Goal: Task Accomplishment & Management: Manage account settings

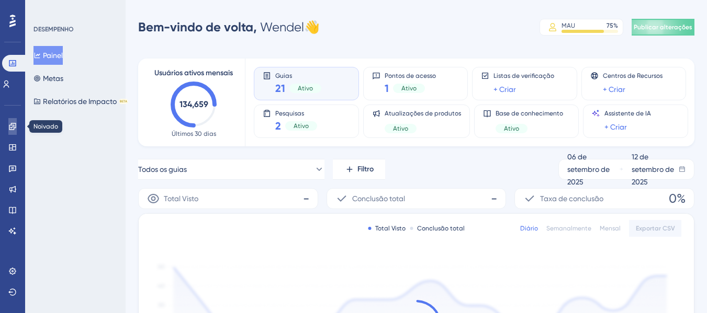
click at [13, 129] on icon at bounding box center [12, 126] width 8 height 8
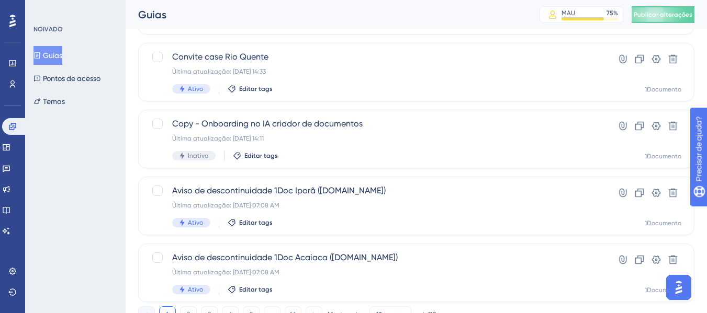
scroll to position [499, 0]
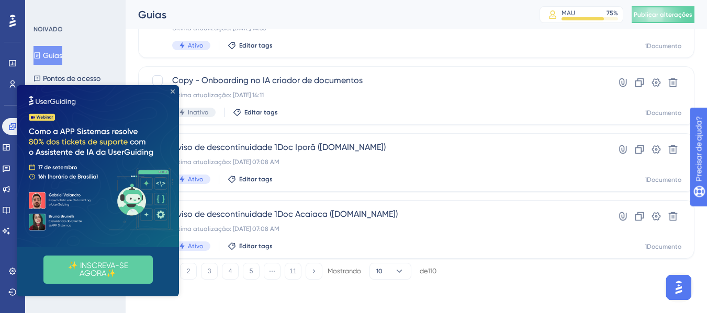
click at [172, 91] on icon "Fechar visualização" at bounding box center [173, 91] width 4 height 4
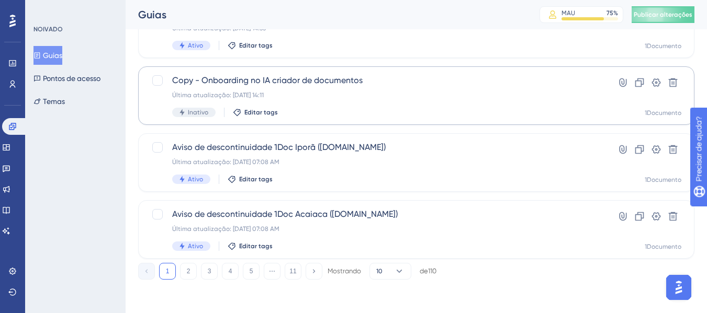
scroll to position [0, 0]
click at [190, 273] on font "2" at bounding box center [189, 271] width 4 height 7
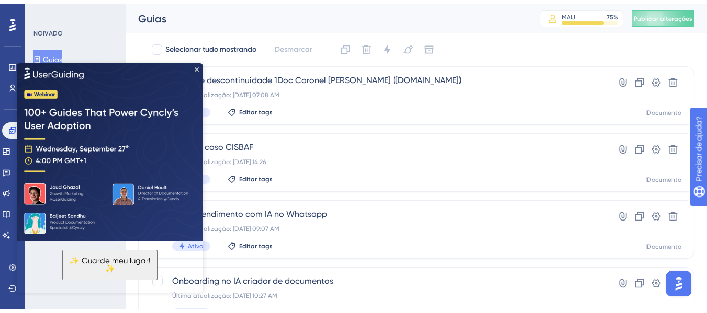
scroll to position [52, 0]
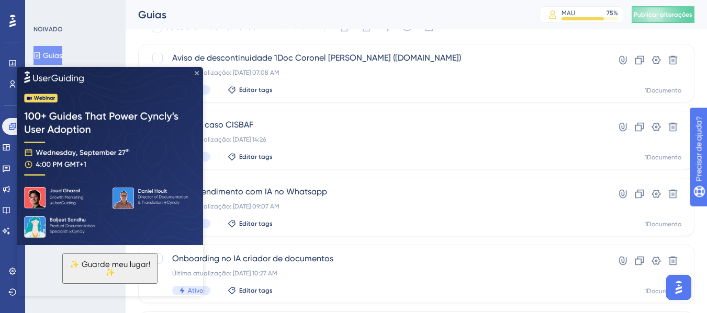
click at [198, 73] on icon "Fechar visualização" at bounding box center [197, 73] width 4 height 4
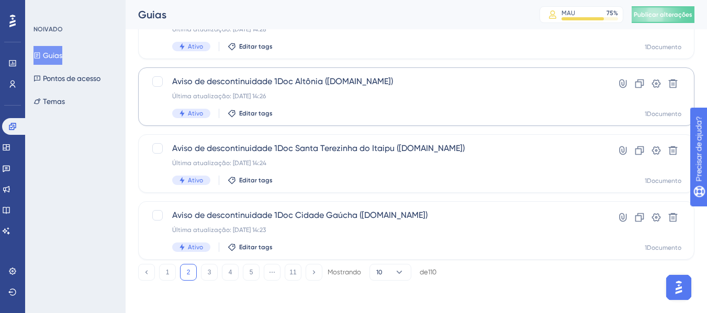
scroll to position [499, 0]
click at [208, 272] on font "3" at bounding box center [210, 271] width 4 height 7
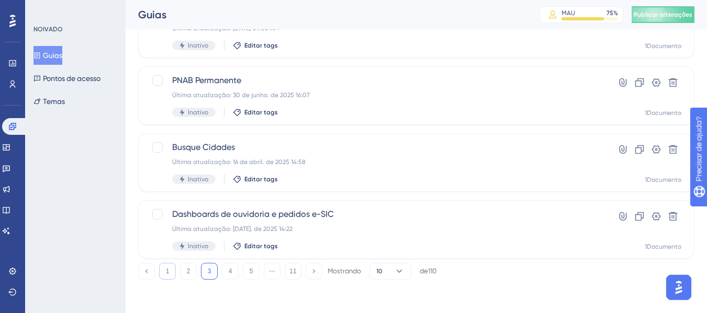
click at [167, 274] on font "1" at bounding box center [168, 271] width 4 height 7
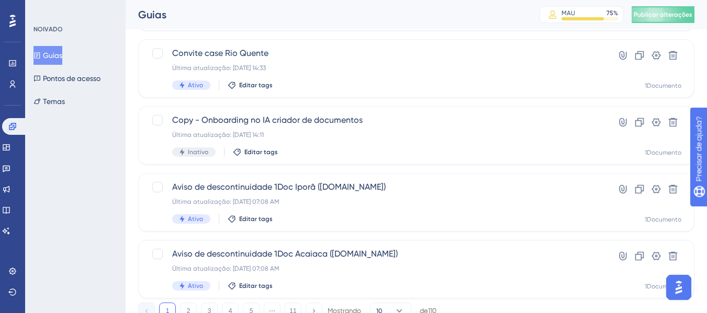
scroll to position [471, 0]
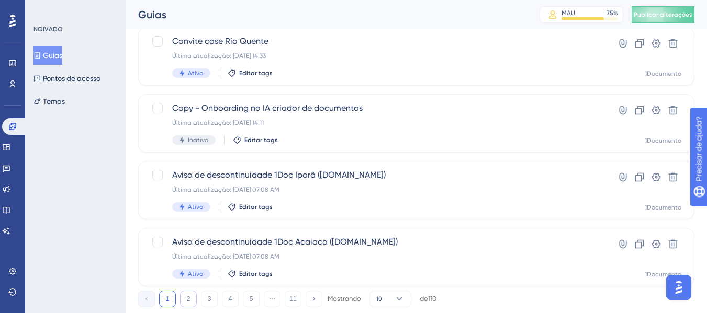
click at [184, 302] on button "2" at bounding box center [188, 299] width 17 height 17
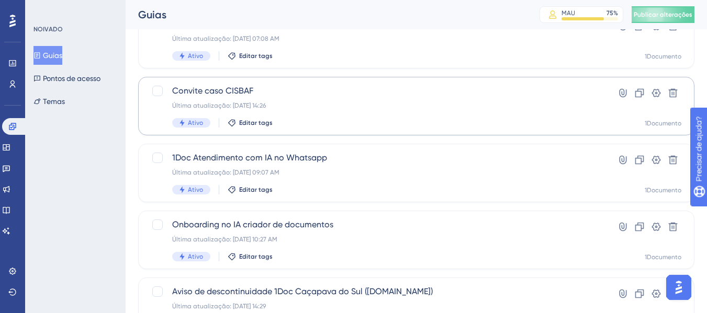
scroll to position [105, 0]
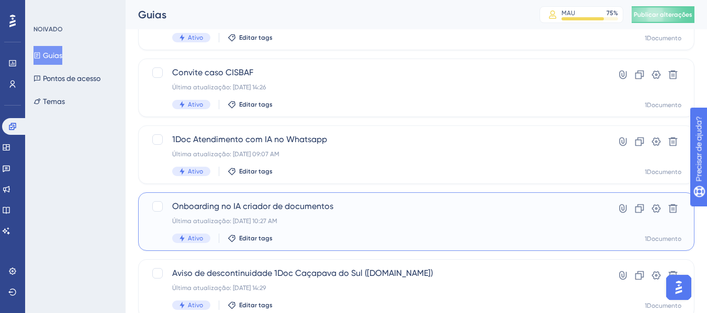
click at [293, 216] on div "Onboarding no IA criador de documentos Última atualização: [DATE] 10:27 AM Ativ…" at bounding box center [374, 221] width 404 height 43
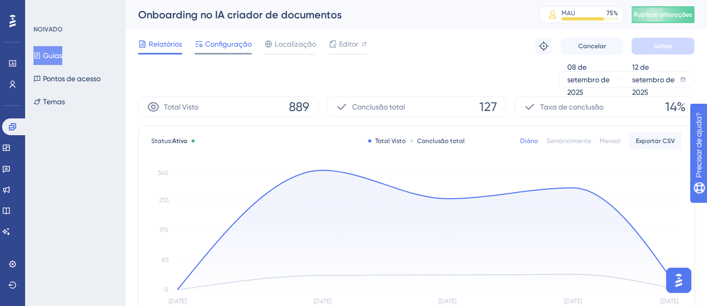
click at [225, 46] on font "Configuração" at bounding box center [228, 44] width 47 height 8
